Goal: Check status: Check status

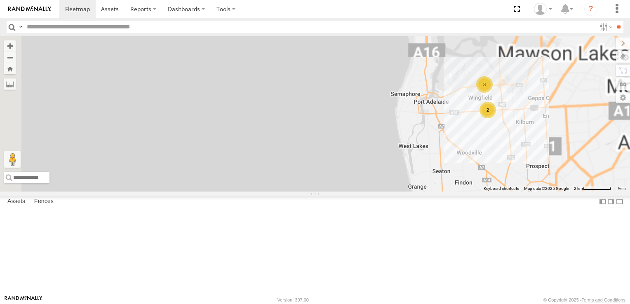
drag, startPoint x: 450, startPoint y: 87, endPoint x: 371, endPoint y: 258, distance: 188.5
click at [371, 192] on div "178 161 391 160 164 2 3 166" at bounding box center [315, 113] width 630 height 155
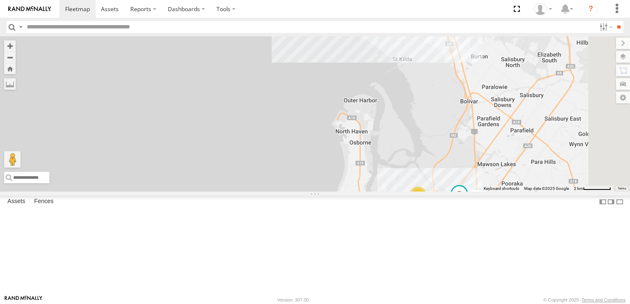
drag, startPoint x: 451, startPoint y: 107, endPoint x: 345, endPoint y: 239, distance: 168.6
click at [345, 192] on div "178 161 391 160 164 2 3 166 177" at bounding box center [315, 113] width 630 height 155
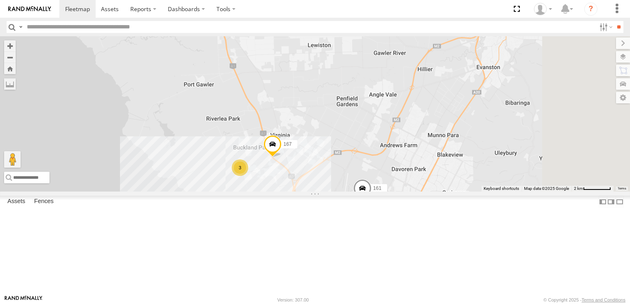
click at [248, 176] on div "3" at bounding box center [240, 168] width 16 height 16
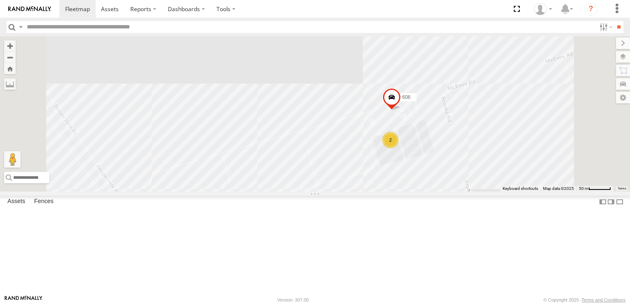
click at [399, 148] on div "2" at bounding box center [390, 140] width 16 height 16
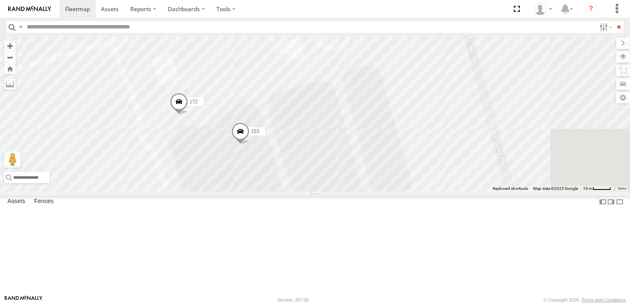
drag, startPoint x: 330, startPoint y: 262, endPoint x: 346, endPoint y: 224, distance: 41.4
click at [346, 192] on div "606 153 172" at bounding box center [315, 113] width 630 height 155
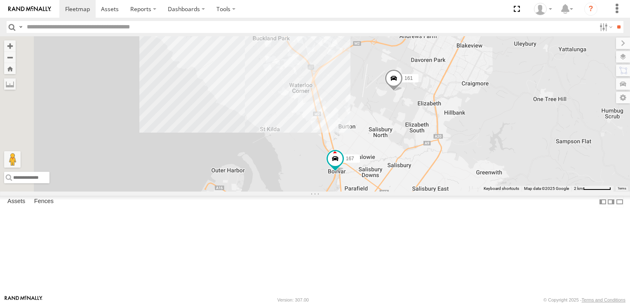
drag, startPoint x: 415, startPoint y: 84, endPoint x: 529, endPoint y: 291, distance: 236.9
click at [529, 192] on div "178 161 177 391 167 164 176 165 2 3 160 166 Keyboard shortcuts Map Data Map dat…" at bounding box center [315, 113] width 630 height 155
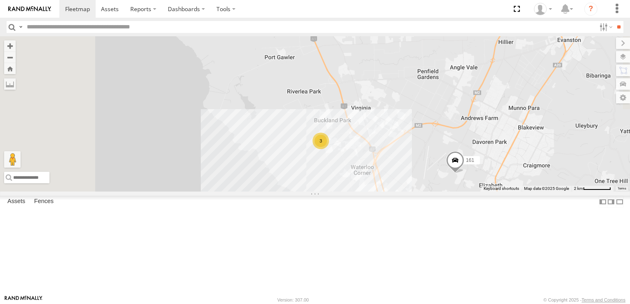
drag, startPoint x: 451, startPoint y: 169, endPoint x: 512, endPoint y: 251, distance: 102.6
click at [512, 192] on div "178 161 177 391 167 164 176 165 2 3 160 166 3" at bounding box center [315, 113] width 630 height 155
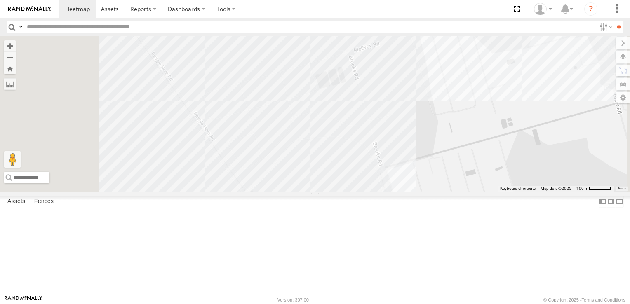
drag, startPoint x: 425, startPoint y: 107, endPoint x: 440, endPoint y: 325, distance: 219.0
click at [440, 304] on html at bounding box center [315, 152] width 630 height 304
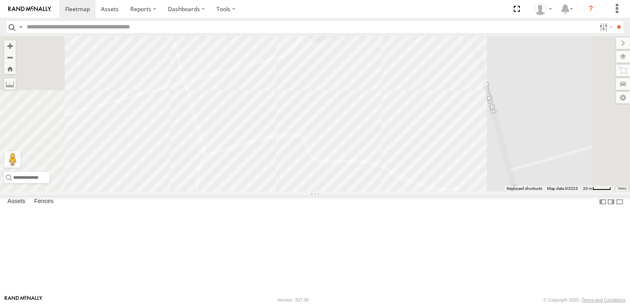
drag, startPoint x: 429, startPoint y: 91, endPoint x: 448, endPoint y: 197, distance: 107.8
click at [426, 304] on html at bounding box center [315, 152] width 630 height 304
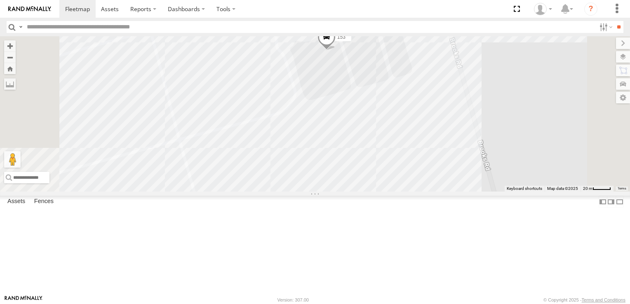
drag, startPoint x: 453, startPoint y: 111, endPoint x: 430, endPoint y: 237, distance: 128.0
click at [430, 192] on div "178 161 177 391 167 164 176 165 160 166 153" at bounding box center [315, 113] width 630 height 155
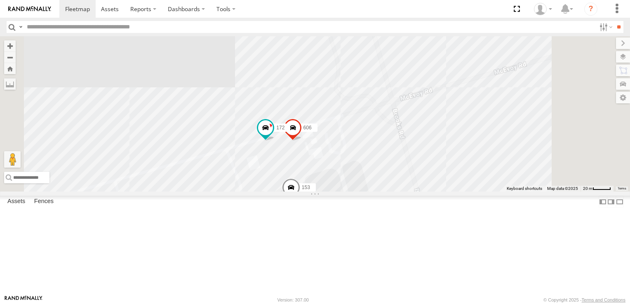
drag, startPoint x: 435, startPoint y: 230, endPoint x: 441, endPoint y: 182, distance: 48.1
click at [441, 182] on div "178 161 177 391 167 164 176 165 160 166 153 172 606" at bounding box center [315, 113] width 630 height 155
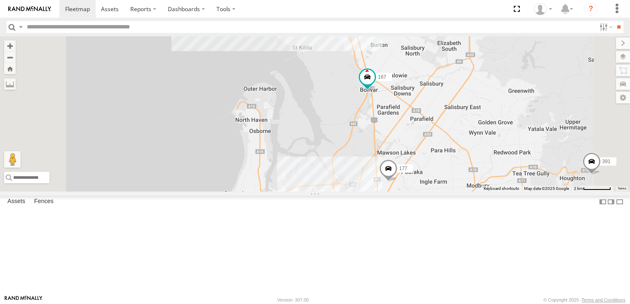
drag, startPoint x: 468, startPoint y: 240, endPoint x: 432, endPoint y: 87, distance: 157.5
click at [433, 88] on div "178 161 177 391 167 164 176 165 160 166 3" at bounding box center [315, 113] width 630 height 155
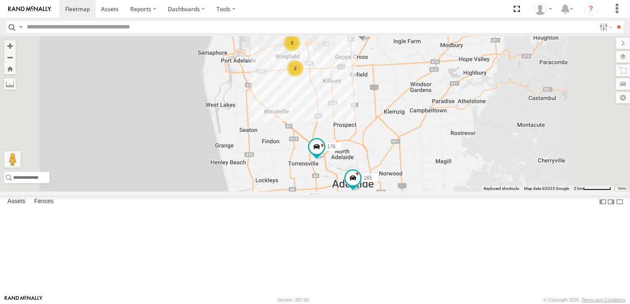
drag, startPoint x: 467, startPoint y: 226, endPoint x: 451, endPoint y: 118, distance: 109.6
click at [451, 120] on div "178 161 177 391 167 164 176 165 160 166 3 2 3" at bounding box center [315, 113] width 630 height 155
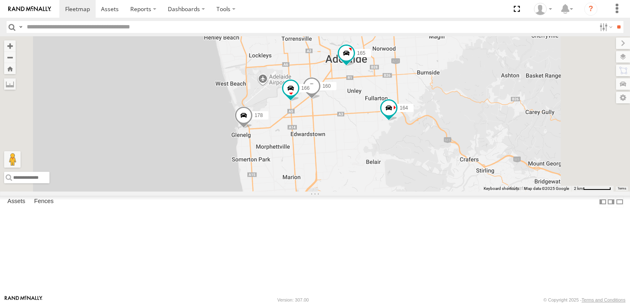
drag, startPoint x: 472, startPoint y: 222, endPoint x: 467, endPoint y: 89, distance: 133.2
click at [470, 101] on div "178 161 177 391 167 164 176 165 160 166 3 2 3" at bounding box center [315, 113] width 630 height 155
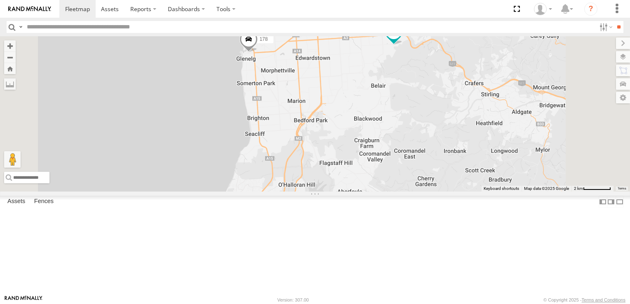
drag, startPoint x: 445, startPoint y: 221, endPoint x: 453, endPoint y: 101, distance: 119.4
click at [453, 104] on div "178 161 177 391 167 164 176 165 160 166 3 2 3" at bounding box center [315, 113] width 630 height 155
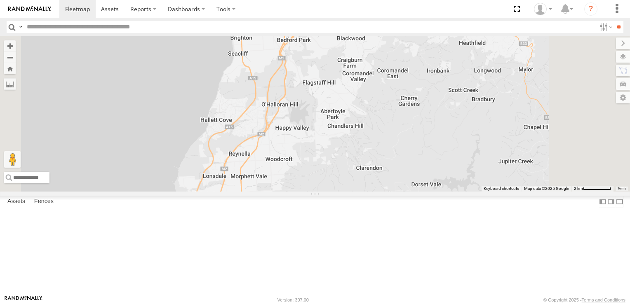
drag, startPoint x: 400, startPoint y: 202, endPoint x: 394, endPoint y: 272, distance: 71.2
click at [394, 192] on div "178 161 177 391 167 164 176 165 160 166 3 2 3" at bounding box center [315, 113] width 630 height 155
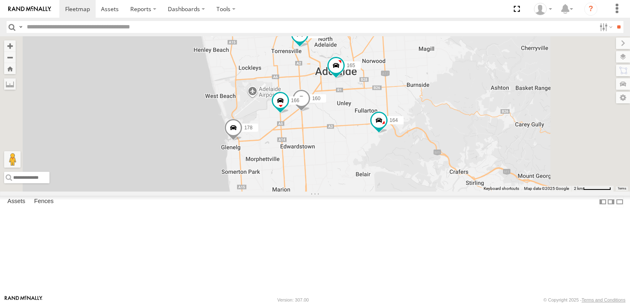
drag, startPoint x: 441, startPoint y: 220, endPoint x: 437, endPoint y: 291, distance: 70.6
click at [440, 300] on body at bounding box center [315, 152] width 630 height 304
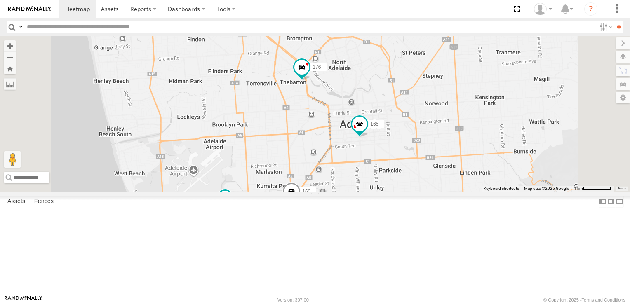
drag, startPoint x: 427, startPoint y: 151, endPoint x: 429, endPoint y: 258, distance: 106.8
click at [429, 192] on div "178 160 164 176 166 165 161 177 391 167" at bounding box center [315, 113] width 630 height 155
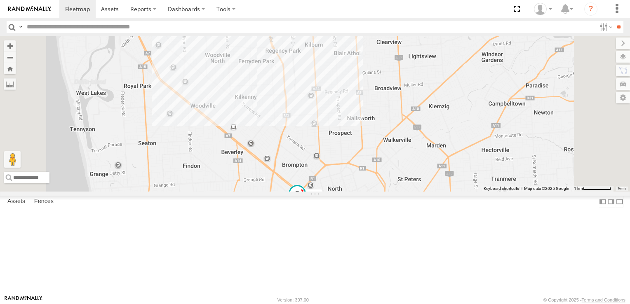
drag, startPoint x: 427, startPoint y: 176, endPoint x: 423, endPoint y: 304, distance: 128.3
click at [423, 304] on body at bounding box center [315, 152] width 630 height 304
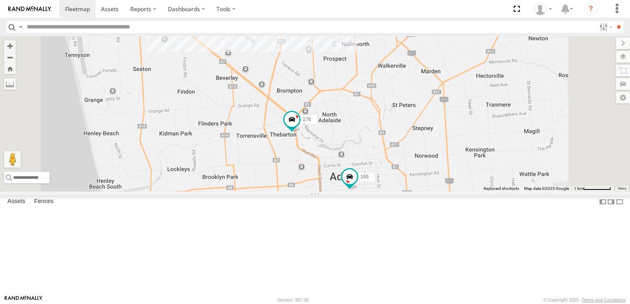
drag, startPoint x: 433, startPoint y: 164, endPoint x: 427, endPoint y: 85, distance: 79.4
click at [427, 85] on div "178 160 164 176 166 165 161 177 391 167 2" at bounding box center [315, 113] width 630 height 155
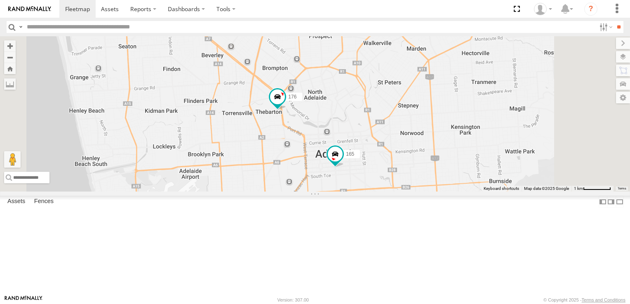
drag, startPoint x: 420, startPoint y: 237, endPoint x: 395, endPoint y: 276, distance: 46.0
click at [395, 192] on div "178 160 164 176 166 165 161 177 391 167 2" at bounding box center [315, 113] width 630 height 155
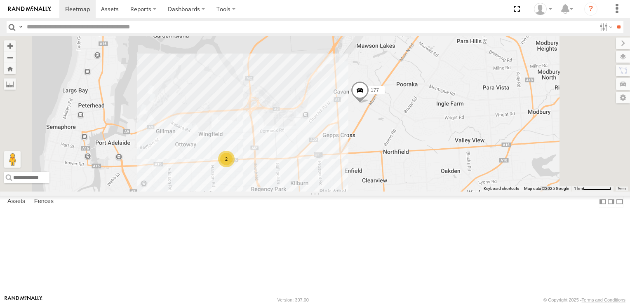
drag, startPoint x: 433, startPoint y: 104, endPoint x: 453, endPoint y: 325, distance: 221.8
click at [453, 304] on html at bounding box center [315, 152] width 630 height 304
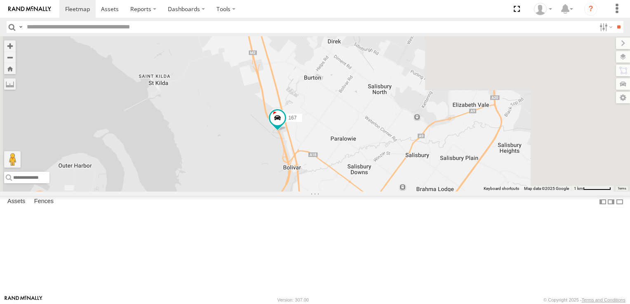
drag, startPoint x: 448, startPoint y: 124, endPoint x: 414, endPoint y: 325, distance: 204.0
click at [414, 304] on html at bounding box center [315, 152] width 630 height 304
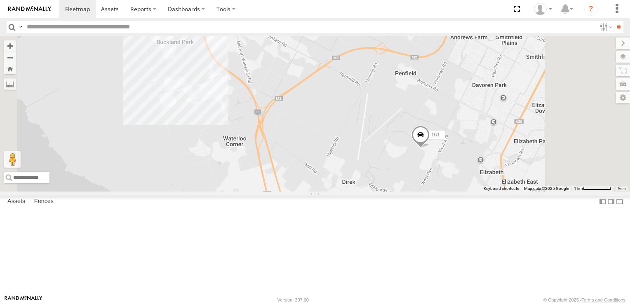
drag, startPoint x: 432, startPoint y: 169, endPoint x: 448, endPoint y: 322, distance: 154.2
click at [448, 304] on html at bounding box center [315, 152] width 630 height 304
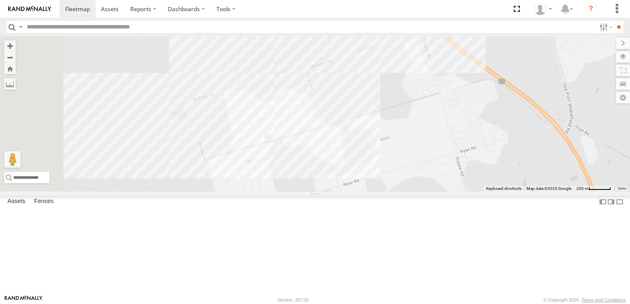
drag, startPoint x: 284, startPoint y: 96, endPoint x: 413, endPoint y: 249, distance: 199.8
click at [413, 192] on div "178 160 164 176 166 165 161 177 391 167" at bounding box center [315, 113] width 630 height 155
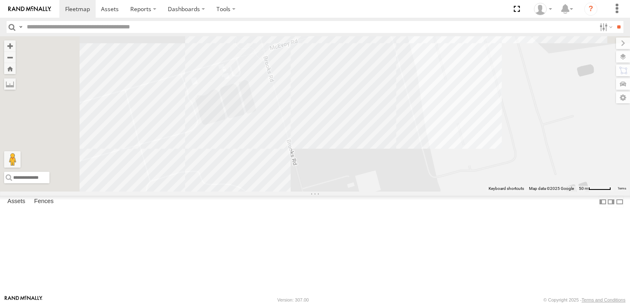
drag, startPoint x: 277, startPoint y: 131, endPoint x: 384, endPoint y: 275, distance: 178.5
click at [384, 192] on div "178 160 164 176 166 165 161 177 391 167" at bounding box center [315, 113] width 630 height 155
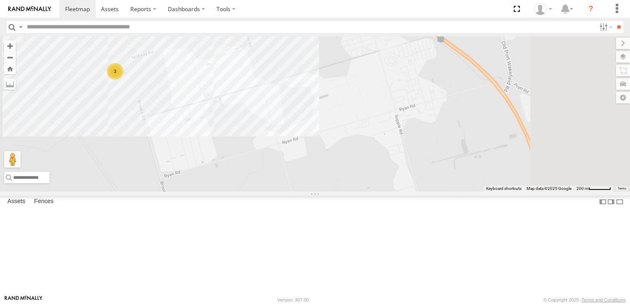
drag, startPoint x: 468, startPoint y: 257, endPoint x: 298, endPoint y: 134, distance: 209.5
click at [298, 135] on div "178 160 164 176 166 165 161 177 391 167 3" at bounding box center [315, 113] width 630 height 155
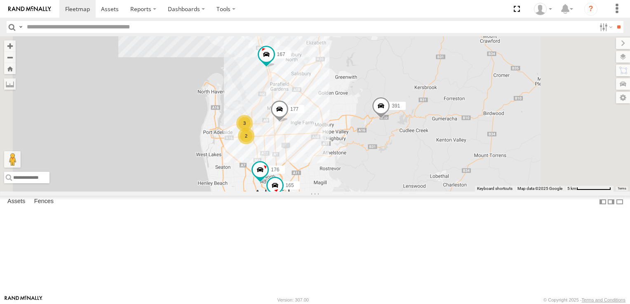
drag, startPoint x: 516, startPoint y: 207, endPoint x: 491, endPoint y: 88, distance: 122.3
click at [491, 88] on div "178 160 164 176 166 165 161 177 391 167 2 3 3" at bounding box center [315, 113] width 630 height 155
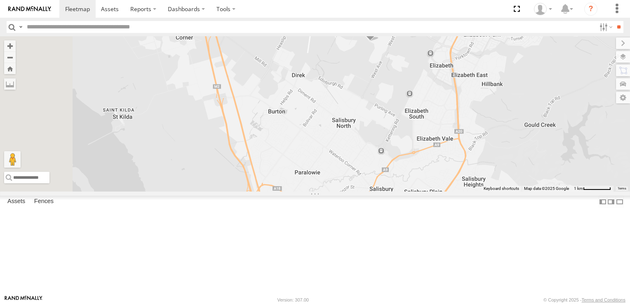
drag, startPoint x: 315, startPoint y: 73, endPoint x: 460, endPoint y: 325, distance: 291.6
click at [460, 304] on html at bounding box center [315, 152] width 630 height 304
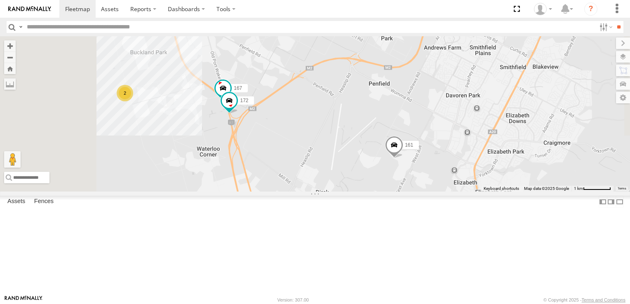
drag, startPoint x: 393, startPoint y: 121, endPoint x: 417, endPoint y: 242, distance: 122.7
click at [417, 192] on div "178 164 176 161 177 391 167 172 160 166 165 2" at bounding box center [315, 113] width 630 height 155
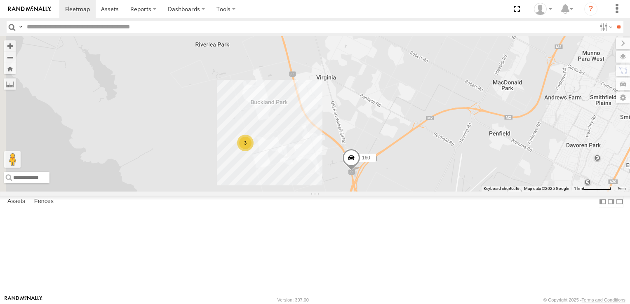
drag, startPoint x: 353, startPoint y: 148, endPoint x: 410, endPoint y: 232, distance: 100.6
click at [410, 192] on div "161 160 3" at bounding box center [315, 113] width 630 height 155
click at [254, 153] on div "3" at bounding box center [246, 144] width 16 height 16
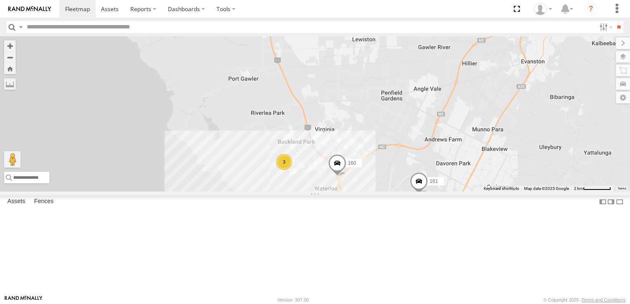
drag, startPoint x: 506, startPoint y: 153, endPoint x: 417, endPoint y: 232, distance: 119.1
click at [417, 192] on div "161 160 391 3" at bounding box center [315, 113] width 630 height 155
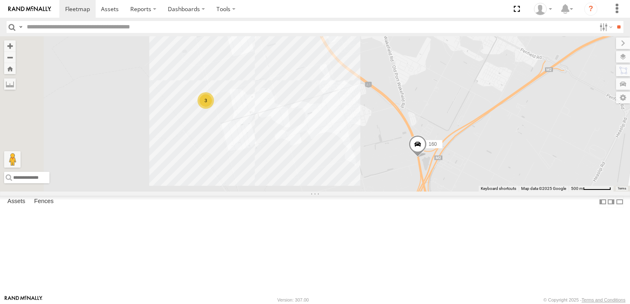
drag, startPoint x: 374, startPoint y: 270, endPoint x: 440, endPoint y: 134, distance: 150.2
click at [440, 134] on div "161 160 391 3" at bounding box center [315, 113] width 630 height 155
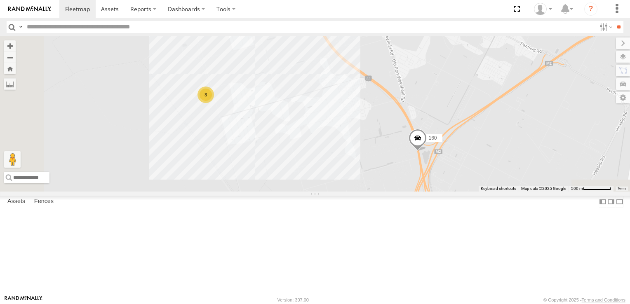
drag, startPoint x: 483, startPoint y: 236, endPoint x: 467, endPoint y: 83, distance: 153.8
click at [473, 108] on div "161 160 391 3" at bounding box center [315, 113] width 630 height 155
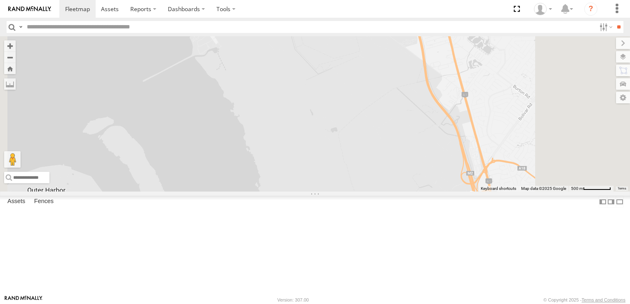
scroll to position [124, 0]
click at [0, 0] on span at bounding box center [0, 0] width 0 height 0
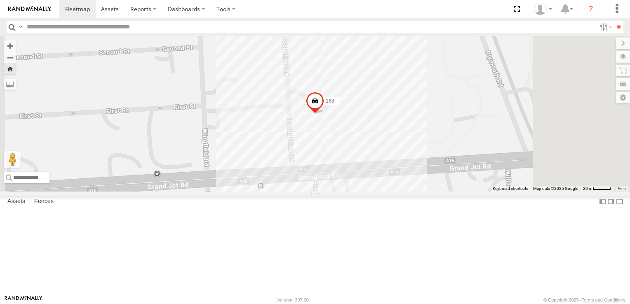
click at [538, 172] on div "168" at bounding box center [315, 113] width 630 height 155
click at [434, 115] on div "168" at bounding box center [315, 113] width 630 height 155
click at [484, 166] on div "168" at bounding box center [315, 113] width 630 height 155
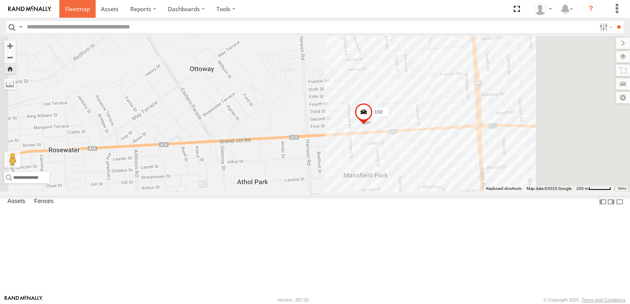
click at [79, 9] on span at bounding box center [77, 9] width 25 height 8
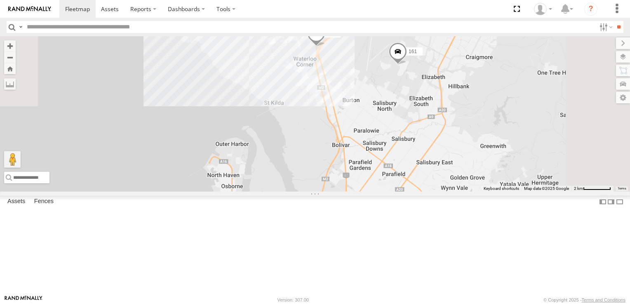
drag, startPoint x: 430, startPoint y: 94, endPoint x: 343, endPoint y: 279, distance: 203.6
click at [343, 192] on div "178 161 391 160 164 176 166 165 2 3 2" at bounding box center [315, 113] width 630 height 155
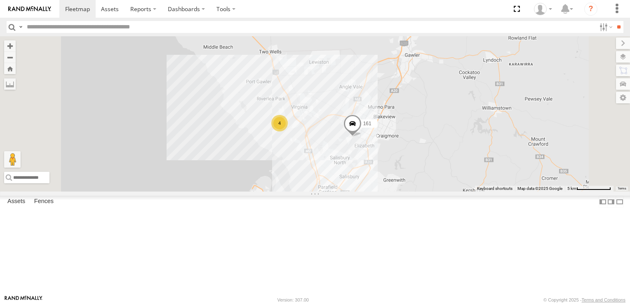
click at [288, 131] on div "4" at bounding box center [279, 123] width 16 height 16
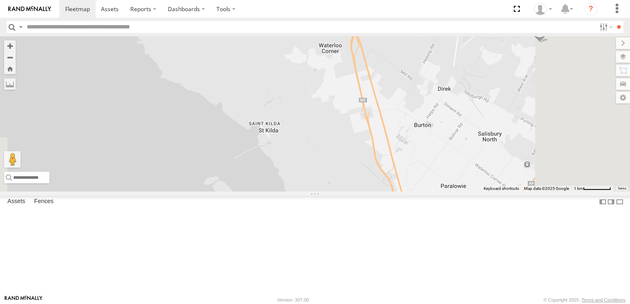
drag, startPoint x: 518, startPoint y: 243, endPoint x: 397, endPoint y: 85, distance: 199.3
click at [397, 85] on div "161 391 4" at bounding box center [315, 113] width 630 height 155
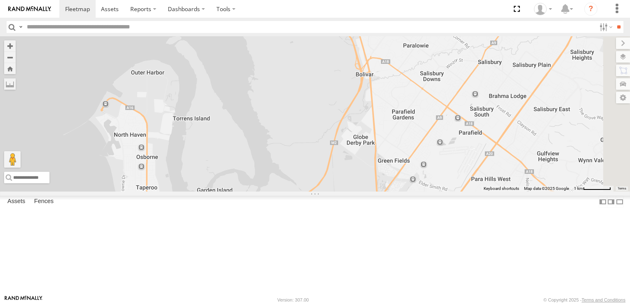
drag, startPoint x: 440, startPoint y: 233, endPoint x: 392, endPoint y: 70, distance: 169.7
click at [397, 76] on div "161 391 4" at bounding box center [315, 113] width 630 height 155
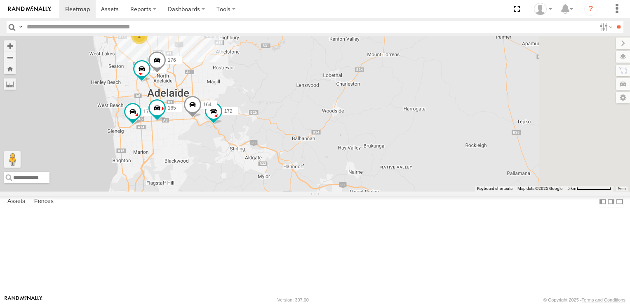
drag, startPoint x: 496, startPoint y: 198, endPoint x: 355, endPoint y: 142, distance: 151.9
click at [355, 143] on div "161 391 177 176 166 178 2 3 172 164 165" at bounding box center [315, 113] width 630 height 155
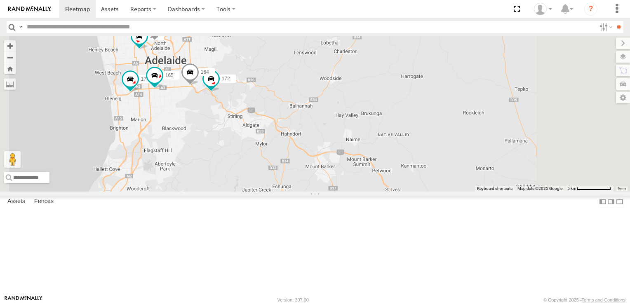
drag, startPoint x: 309, startPoint y: 209, endPoint x: 307, endPoint y: 180, distance: 29.0
click at [307, 180] on div "161 391 178 2 3 177 172 164 176 166 165" at bounding box center [315, 113] width 630 height 155
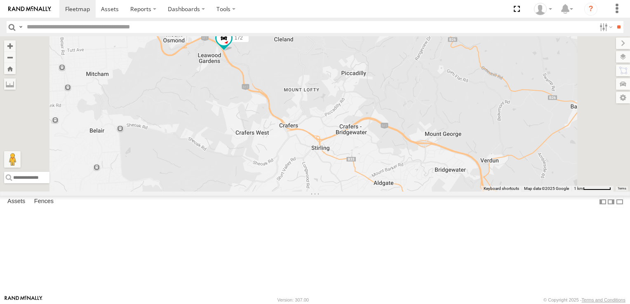
drag, startPoint x: 312, startPoint y: 96, endPoint x: 302, endPoint y: 165, distance: 70.0
click at [302, 165] on div "161 391 178 177 172 164 176 166 165" at bounding box center [315, 113] width 630 height 155
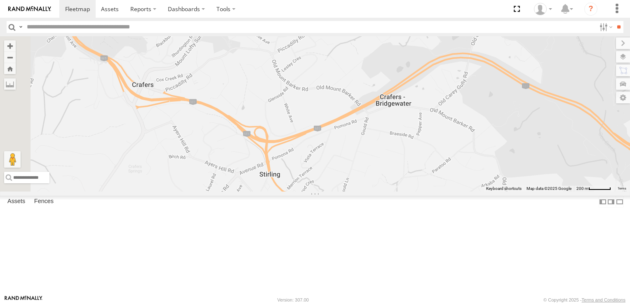
drag, startPoint x: 435, startPoint y: 105, endPoint x: 585, endPoint y: 237, distance: 200.0
click at [585, 192] on div "161 391 178 177 172 164 176 166 165" at bounding box center [315, 113] width 630 height 155
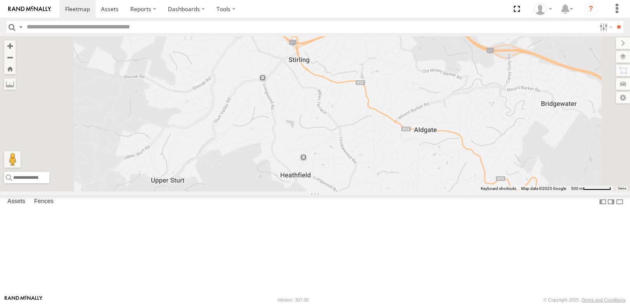
drag, startPoint x: 425, startPoint y: 217, endPoint x: 408, endPoint y: 142, distance: 76.5
click at [408, 142] on div "161 391 178 177 172 164 176 166 165" at bounding box center [315, 113] width 630 height 155
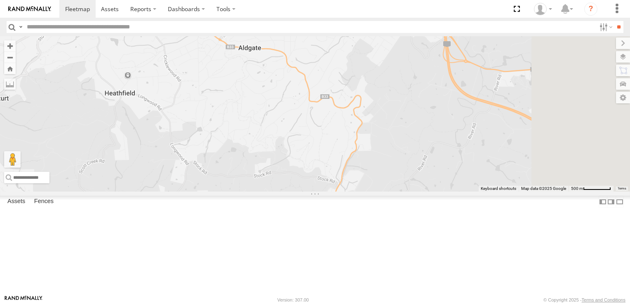
drag, startPoint x: 496, startPoint y: 235, endPoint x: 319, endPoint y: 153, distance: 195.3
click at [319, 153] on div "161 391 178 177 172 164 176 166 165" at bounding box center [315, 113] width 630 height 155
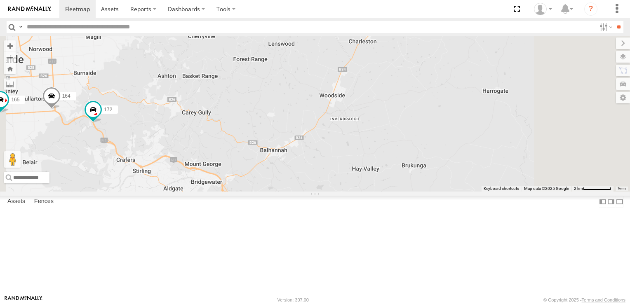
drag, startPoint x: 477, startPoint y: 124, endPoint x: 425, endPoint y: 221, distance: 110.1
click at [425, 192] on div "161 391 178 177 172 164 176 166 165" at bounding box center [315, 113] width 630 height 155
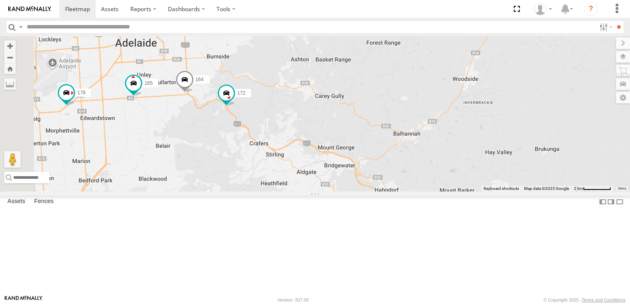
drag, startPoint x: 413, startPoint y: 229, endPoint x: 532, endPoint y: 217, distance: 119.8
click at [532, 192] on div "161 391 178 177 172 164 176 166 165" at bounding box center [315, 113] width 630 height 155
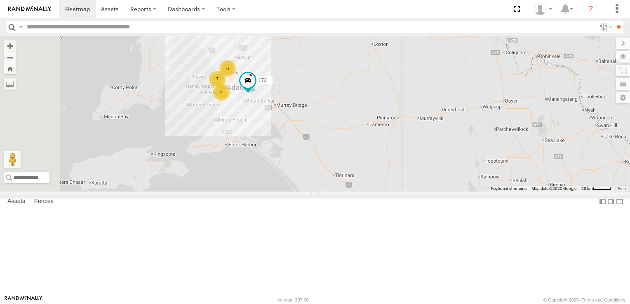
drag, startPoint x: 347, startPoint y: 227, endPoint x: 400, endPoint y: 166, distance: 80.1
click at [400, 166] on div "172 4 6 7" at bounding box center [315, 113] width 630 height 155
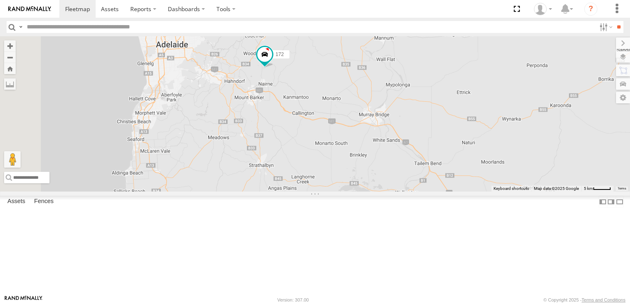
drag, startPoint x: 311, startPoint y: 140, endPoint x: 425, endPoint y: 274, distance: 175.4
click at [425, 192] on div "172" at bounding box center [315, 113] width 630 height 155
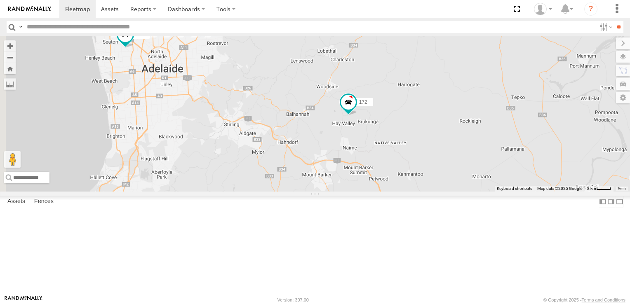
drag, startPoint x: 369, startPoint y: 125, endPoint x: 464, endPoint y: 282, distance: 183.5
click at [464, 192] on div "172 177 166" at bounding box center [315, 113] width 630 height 155
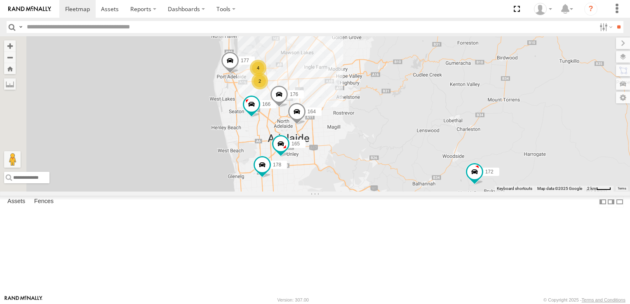
drag, startPoint x: 281, startPoint y: 186, endPoint x: 408, endPoint y: 257, distance: 145.8
click at [408, 192] on div "172 177 166 178 2 4 164 176 165" at bounding box center [315, 113] width 630 height 155
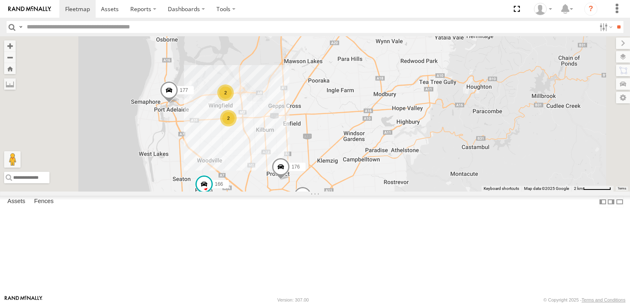
drag, startPoint x: 297, startPoint y: 119, endPoint x: 355, endPoint y: 240, distance: 134.2
click at [355, 192] on div "178 177 172 391 160 164 176 166 165 2 2" at bounding box center [315, 113] width 630 height 155
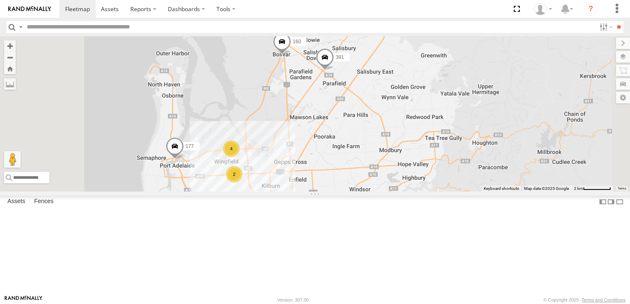
drag, startPoint x: 409, startPoint y: 136, endPoint x: 415, endPoint y: 195, distance: 58.8
click at [415, 192] on div "178 177 172 391 160 164 176 166 165 2 4" at bounding box center [315, 113] width 630 height 155
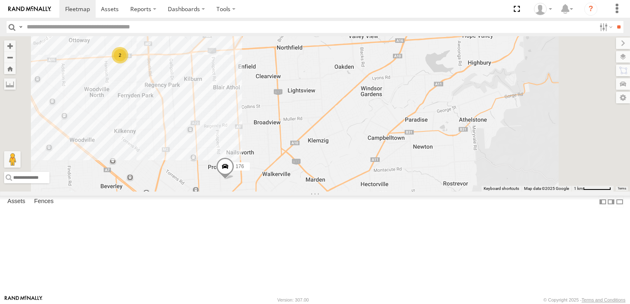
drag, startPoint x: 437, startPoint y: 249, endPoint x: 425, endPoint y: 115, distance: 135.3
click at [425, 115] on div "178 161 177 172 391 160 164 176 166 165 2 4" at bounding box center [315, 113] width 630 height 155
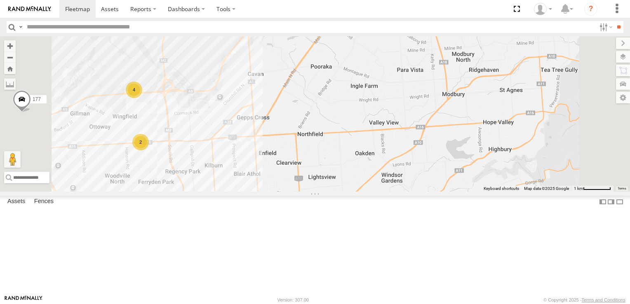
drag, startPoint x: 426, startPoint y: 225, endPoint x: 458, endPoint y: 278, distance: 61.9
click at [448, 304] on html at bounding box center [315, 152] width 630 height 304
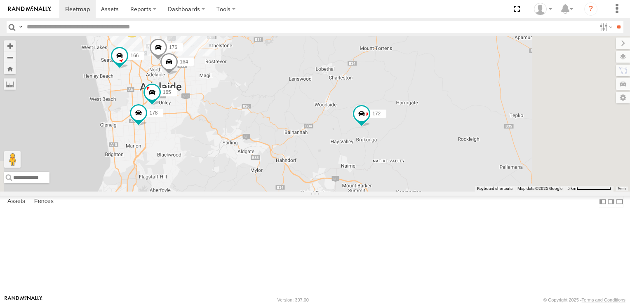
drag, startPoint x: 497, startPoint y: 229, endPoint x: 330, endPoint y: 92, distance: 216.4
click at [330, 92] on div "178 161 177 172 391 160 164 176 166 165 2 4 2" at bounding box center [315, 113] width 630 height 155
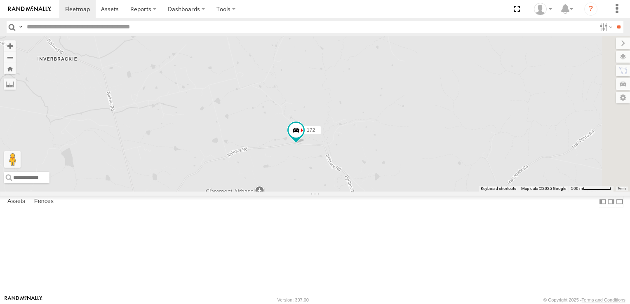
drag, startPoint x: 462, startPoint y: 77, endPoint x: 403, endPoint y: 227, distance: 161.2
click at [403, 192] on div "178 161 177 172 391 160 164 176 166 165" at bounding box center [315, 113] width 630 height 155
drag, startPoint x: 442, startPoint y: 210, endPoint x: 398, endPoint y: 139, distance: 83.7
click at [398, 139] on div "178 161 177 172 391 160 164 176 166 165" at bounding box center [315, 113] width 630 height 155
drag, startPoint x: 549, startPoint y: 192, endPoint x: 251, endPoint y: 172, distance: 298.3
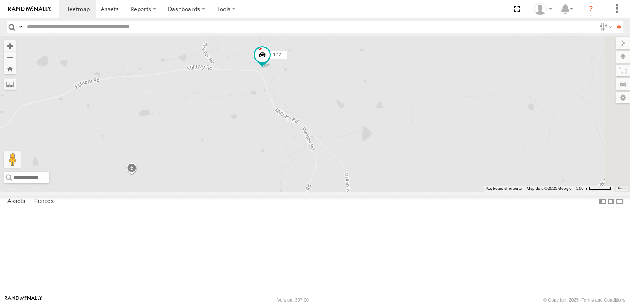
click at [251, 172] on div "178 161 177 172 391 160 164 176 166 165" at bounding box center [315, 113] width 630 height 155
drag, startPoint x: 405, startPoint y: 148, endPoint x: 409, endPoint y: 273, distance: 125.4
click at [409, 192] on div "178 161 177 172 391 160 164 176 166 165" at bounding box center [315, 113] width 630 height 155
drag, startPoint x: 289, startPoint y: 158, endPoint x: 410, endPoint y: 231, distance: 141.5
click at [410, 192] on div "172" at bounding box center [315, 113] width 630 height 155
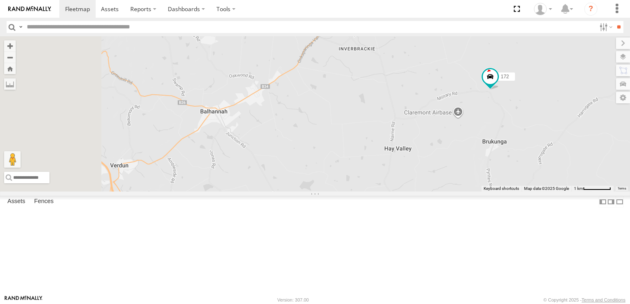
drag, startPoint x: 297, startPoint y: 197, endPoint x: 482, endPoint y: 123, distance: 199.2
click at [482, 123] on div "172" at bounding box center [315, 113] width 630 height 155
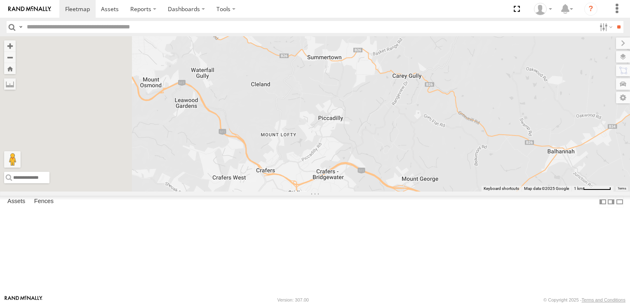
drag, startPoint x: 294, startPoint y: 193, endPoint x: 560, endPoint y: 168, distance: 267.1
click at [573, 166] on div "172 178 177 164 176 166 165" at bounding box center [315, 113] width 630 height 155
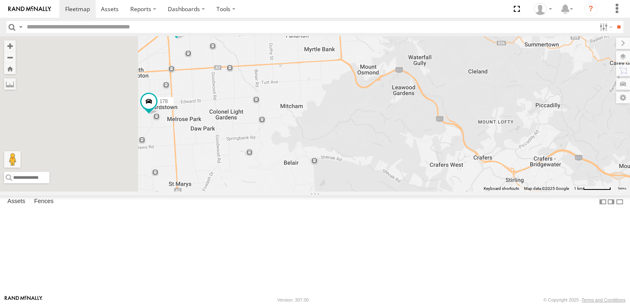
drag, startPoint x: 343, startPoint y: 225, endPoint x: 515, endPoint y: 210, distance: 173.4
click at [515, 192] on div "172 178 177 164 176 166 165" at bounding box center [315, 113] width 630 height 155
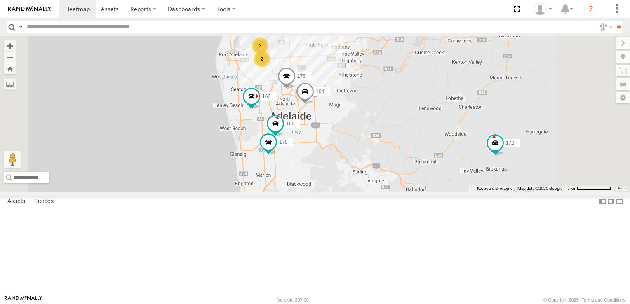
click at [270, 67] on div "2" at bounding box center [262, 59] width 16 height 16
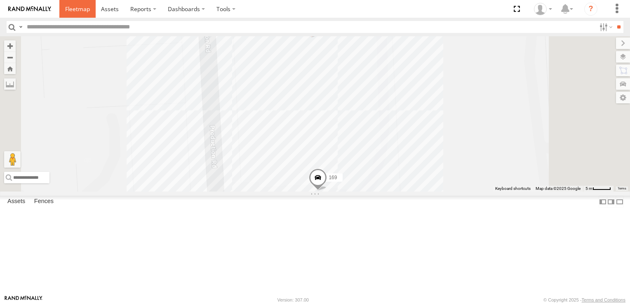
click at [74, 8] on span at bounding box center [77, 9] width 25 height 8
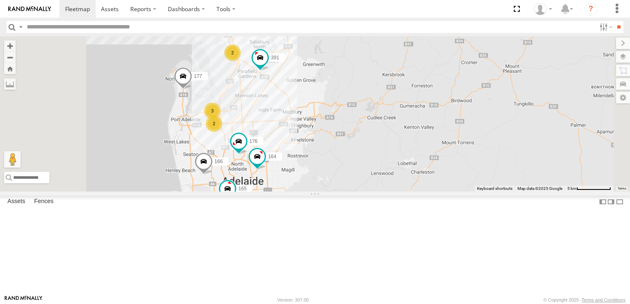
click at [207, 16] on div "2" at bounding box center [199, 8] width 16 height 16
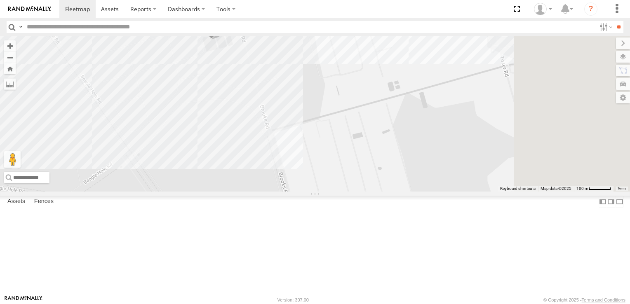
drag, startPoint x: 481, startPoint y: 198, endPoint x: 298, endPoint y: 131, distance: 195.5
click at [277, 117] on div "161 177 172 391 166 178 164 176 165 153 606" at bounding box center [315, 113] width 630 height 155
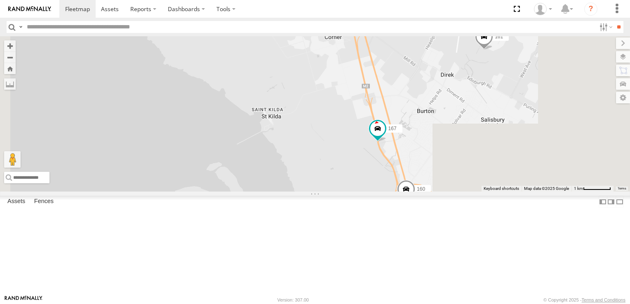
drag, startPoint x: 465, startPoint y: 250, endPoint x: 402, endPoint y: 95, distance: 167.2
click at [402, 95] on div "161 177 172 391 166 178 164 176 165 167 160 2" at bounding box center [315, 113] width 630 height 155
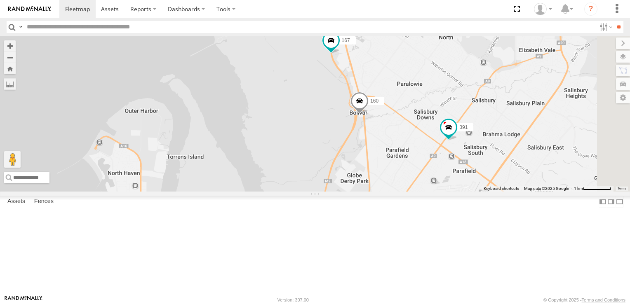
drag, startPoint x: 453, startPoint y: 216, endPoint x: 409, endPoint y: 129, distance: 97.0
click at [409, 129] on div "161 177 172 391 166 178 164 176 165 167 160 2" at bounding box center [315, 113] width 630 height 155
